Goal: Information Seeking & Learning: Find contact information

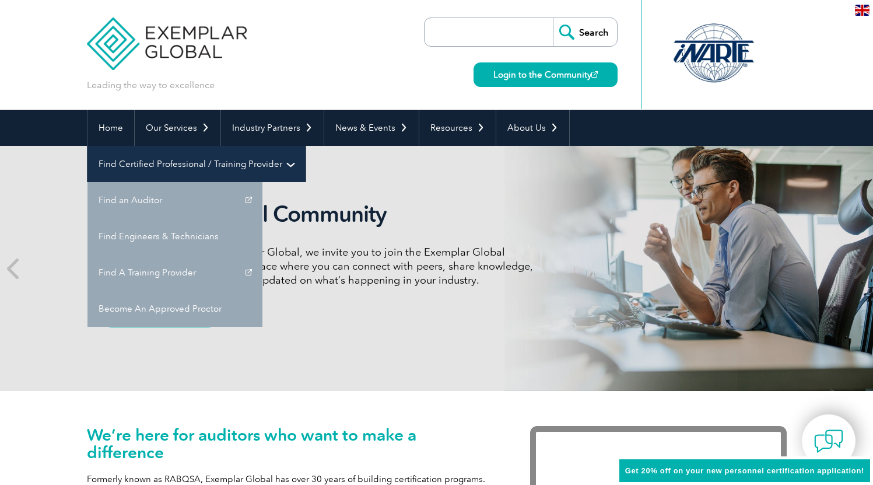
click at [306, 146] on link "Find Certified Professional / Training Provider" at bounding box center [196, 164] width 218 height 36
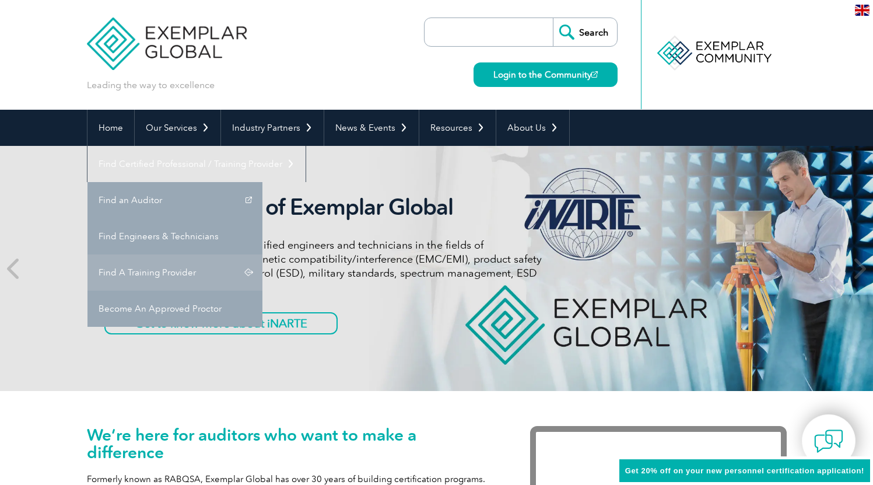
click at [262, 254] on link "Find A Training Provider" at bounding box center [174, 272] width 175 height 36
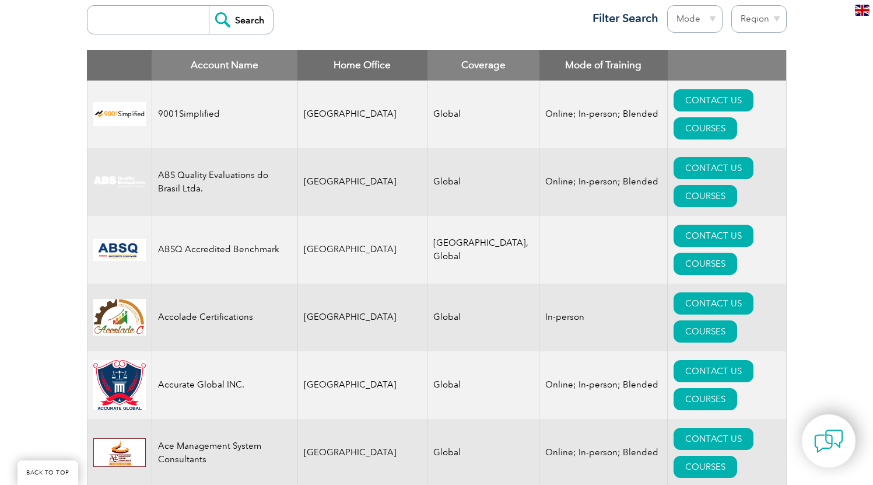
scroll to position [448, 0]
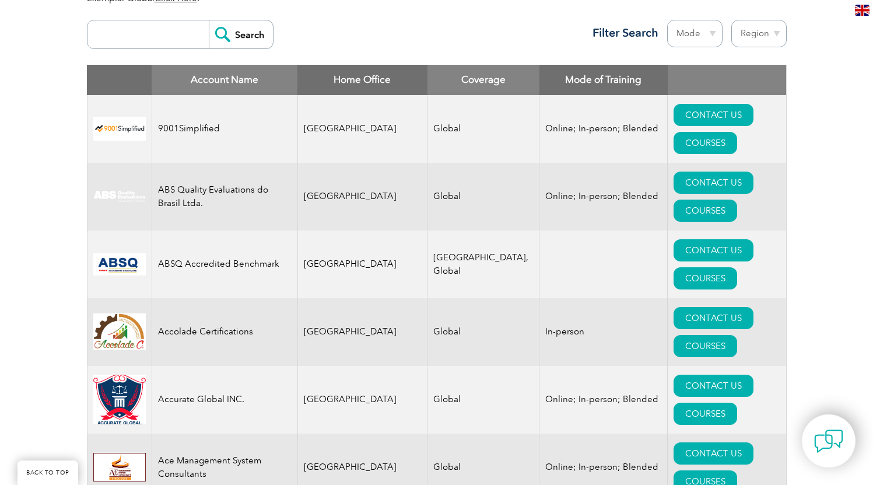
click at [756, 24] on select "Region [GEOGRAPHIC_DATA] [GEOGRAPHIC_DATA] [GEOGRAPHIC_DATA] [GEOGRAPHIC_DATA] …" at bounding box center [758, 33] width 55 height 27
select select "[GEOGRAPHIC_DATA]"
click at [731, 20] on select "Region [GEOGRAPHIC_DATA] [GEOGRAPHIC_DATA] [GEOGRAPHIC_DATA] [GEOGRAPHIC_DATA] …" at bounding box center [758, 33] width 55 height 27
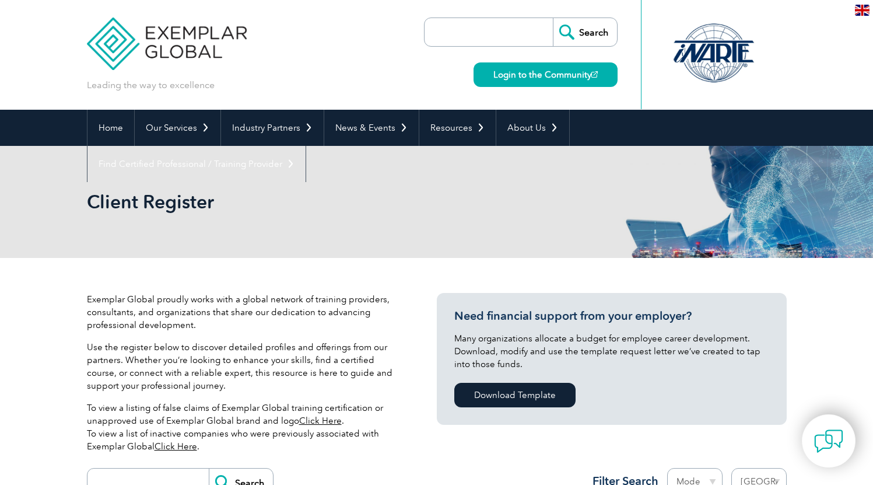
select select "[GEOGRAPHIC_DATA]"
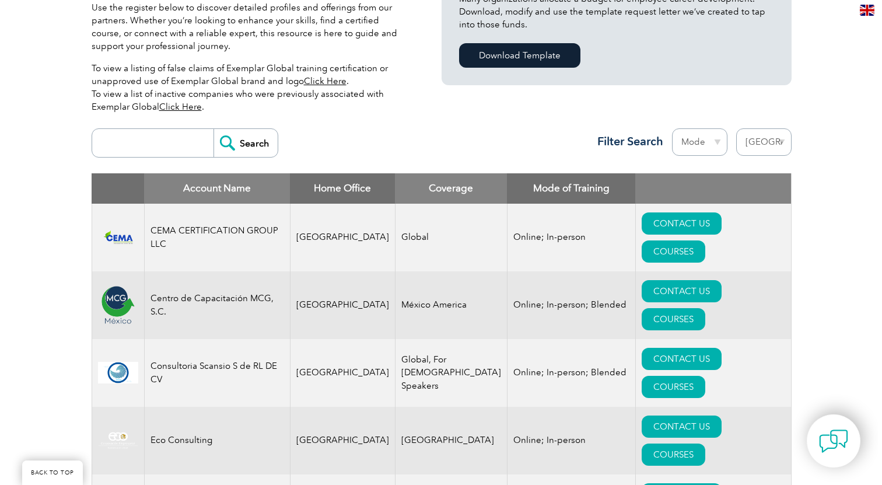
scroll to position [472, 0]
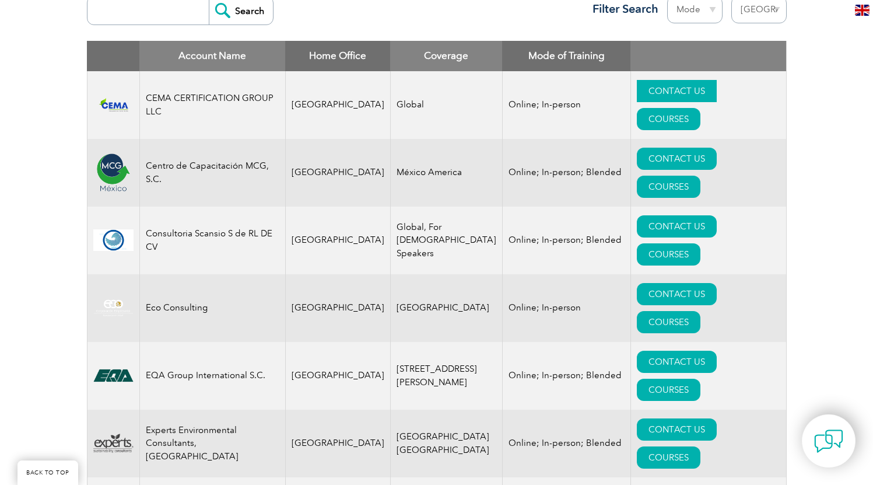
drag, startPoint x: 513, startPoint y: 91, endPoint x: 629, endPoint y: 90, distance: 116.6
click at [513, 91] on td "Online; In-person" at bounding box center [566, 105] width 128 height 68
click at [700, 108] on link "COURSES" at bounding box center [669, 119] width 64 height 22
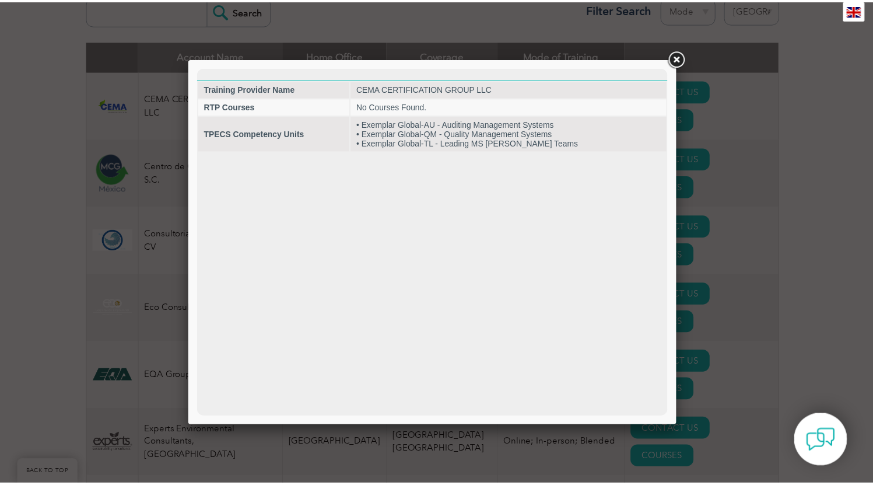
scroll to position [0, 0]
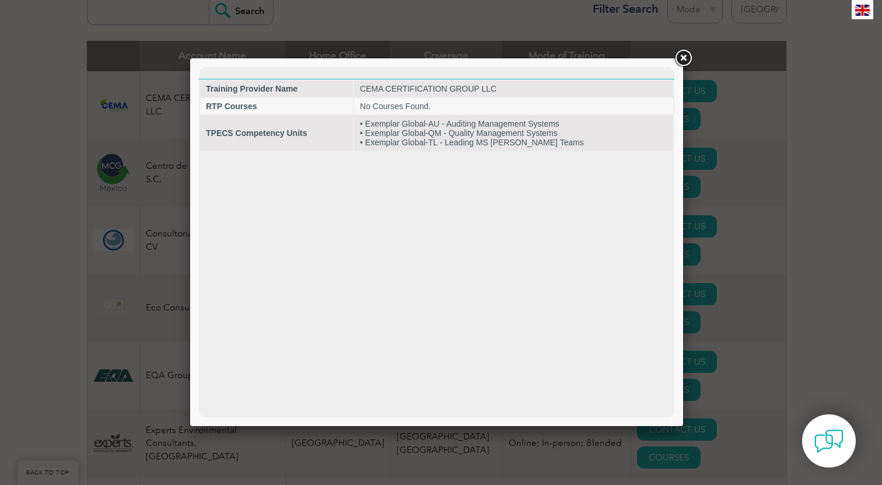
click at [686, 61] on link at bounding box center [682, 58] width 21 height 21
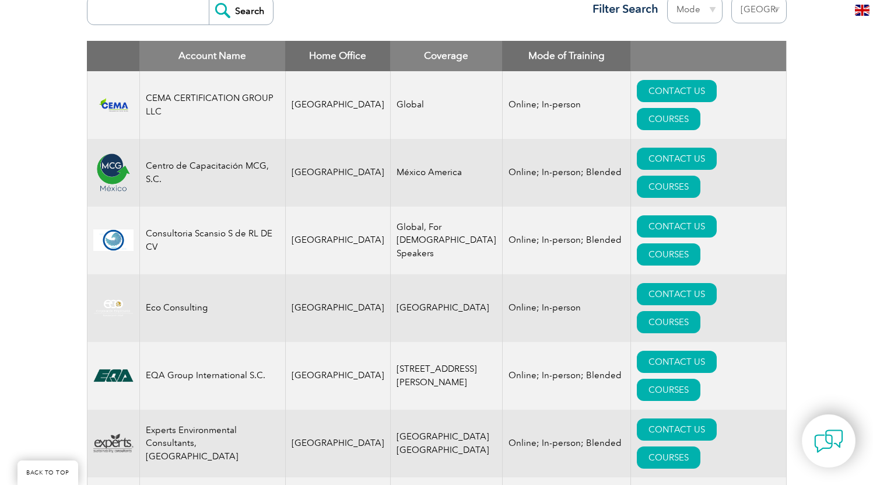
click at [227, 86] on td "CEMA CERTIFICATION GROUP LLC" at bounding box center [212, 105] width 146 height 68
click at [502, 93] on td "Online; In-person" at bounding box center [566, 105] width 128 height 68
click at [637, 85] on link "CONTACT US" at bounding box center [677, 91] width 80 height 22
click at [409, 91] on td "Global" at bounding box center [446, 105] width 112 height 68
click at [229, 90] on td "CEMA CERTIFICATION GROUP LLC" at bounding box center [212, 105] width 146 height 68
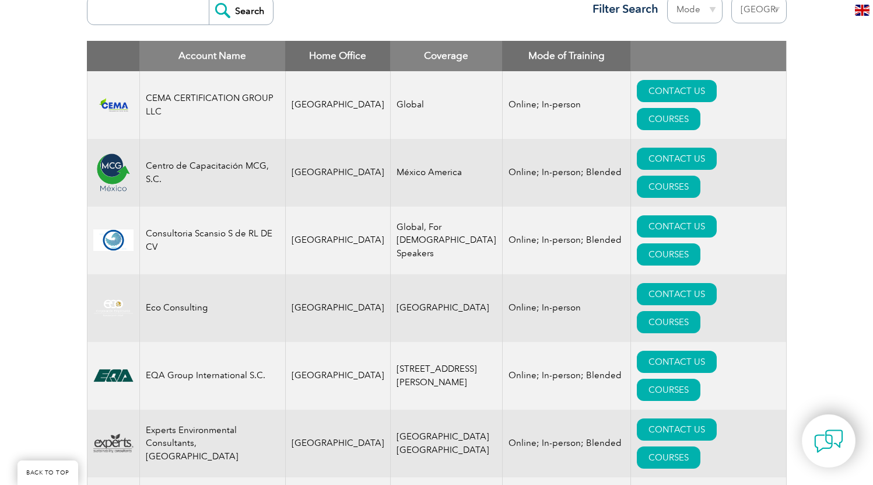
click at [202, 81] on td "CEMA CERTIFICATION GROUP LLC" at bounding box center [212, 105] width 146 height 68
click at [111, 364] on img at bounding box center [113, 375] width 40 height 22
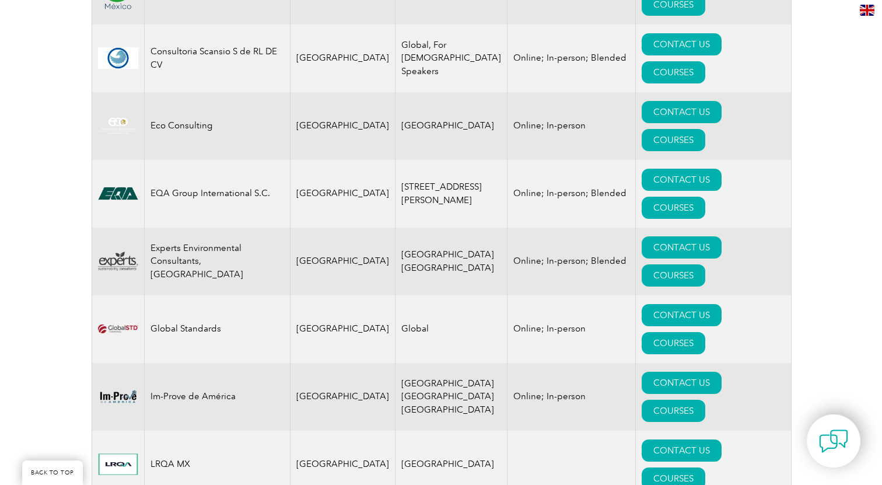
scroll to position [464, 0]
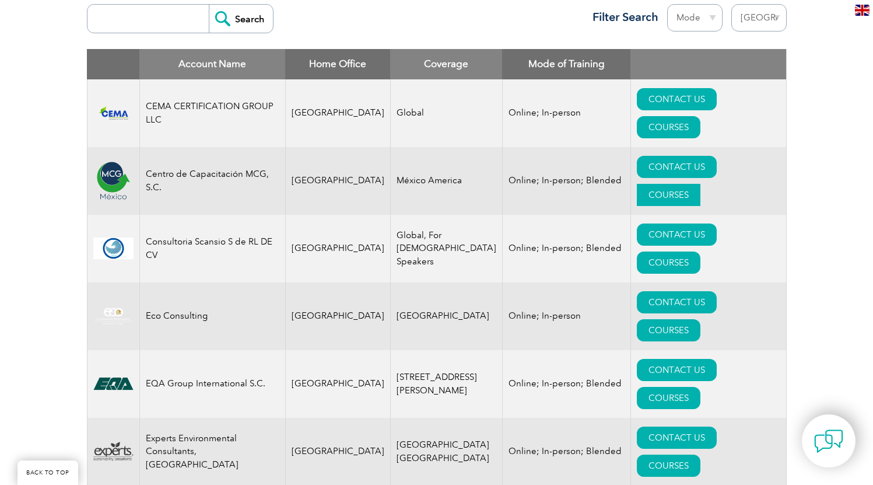
click at [694, 184] on link "COURSES" at bounding box center [669, 195] width 64 height 22
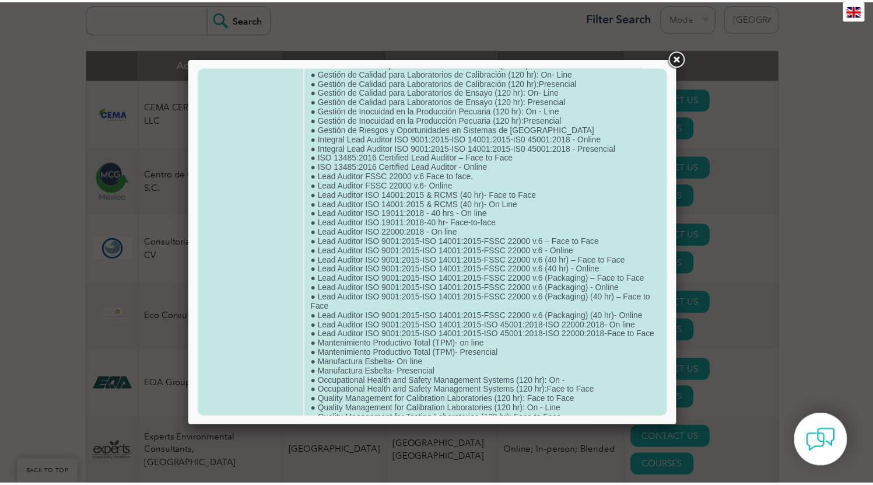
scroll to position [848, 0]
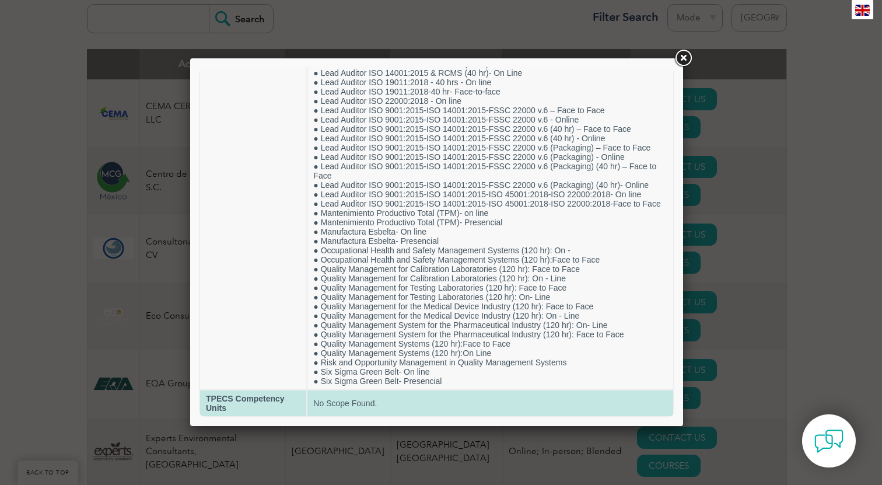
click at [278, 411] on td "TPECS Competency Units" at bounding box center [253, 403] width 106 height 26
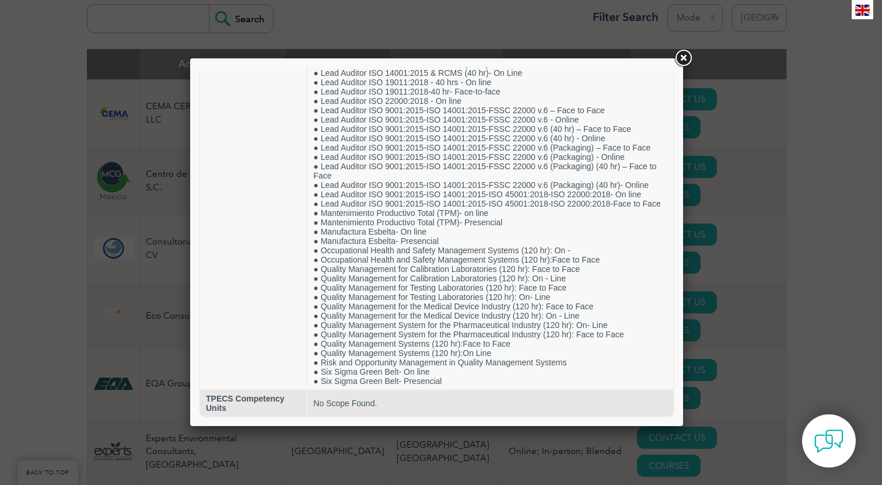
click at [679, 58] on link at bounding box center [682, 58] width 21 height 21
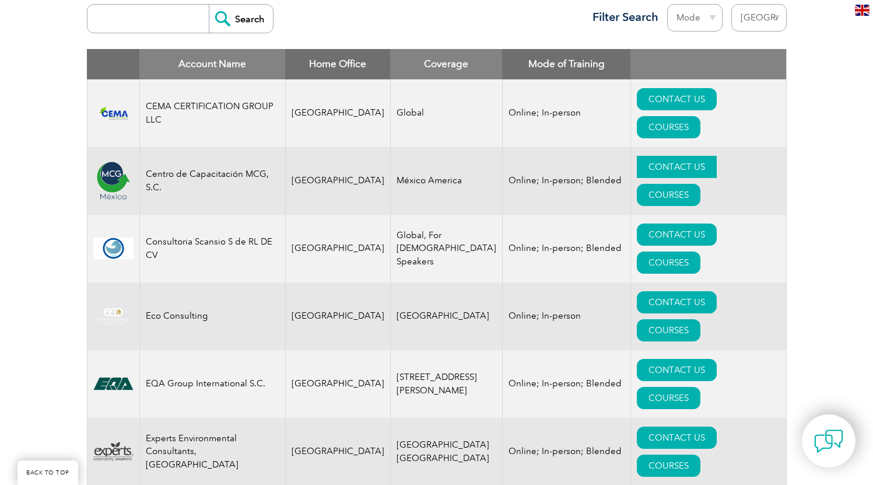
click at [637, 156] on link "CONTACT US" at bounding box center [677, 167] width 80 height 22
click at [637, 223] on link "CONTACT US" at bounding box center [677, 234] width 80 height 22
click at [637, 291] on link "CONTACT US" at bounding box center [677, 302] width 80 height 22
